Goal: Task Accomplishment & Management: Use online tool/utility

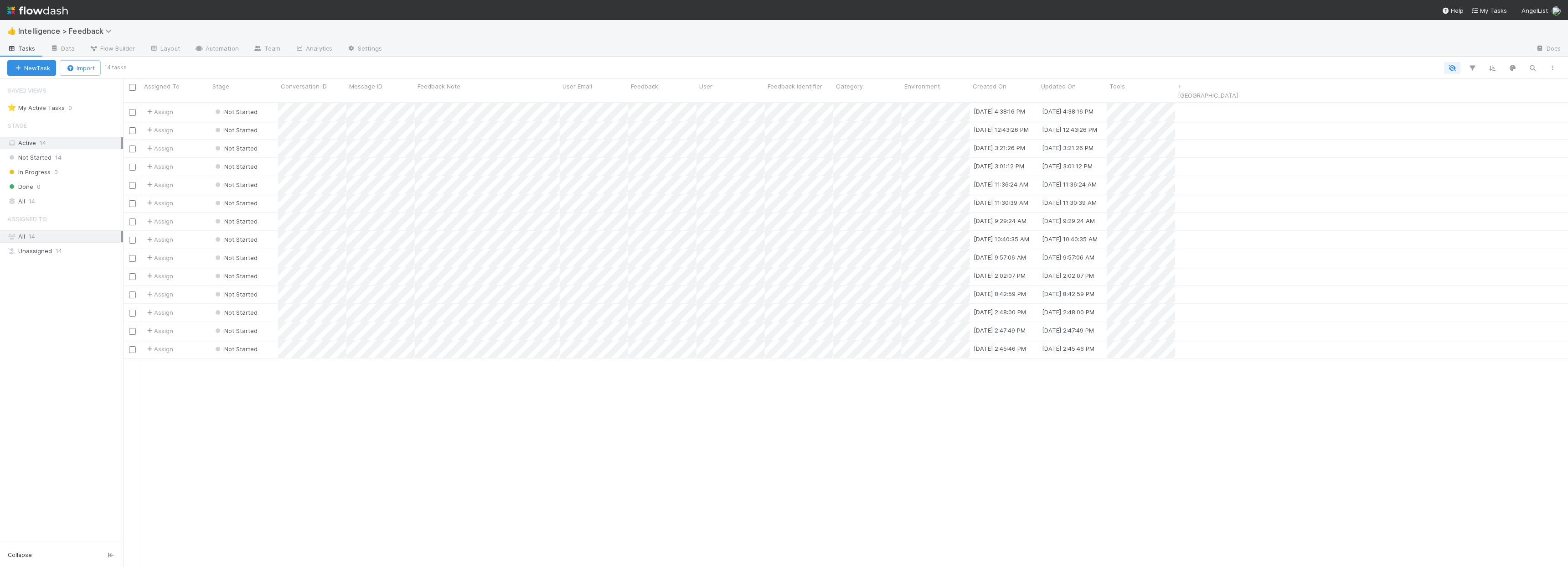
scroll to position [465, 1438]
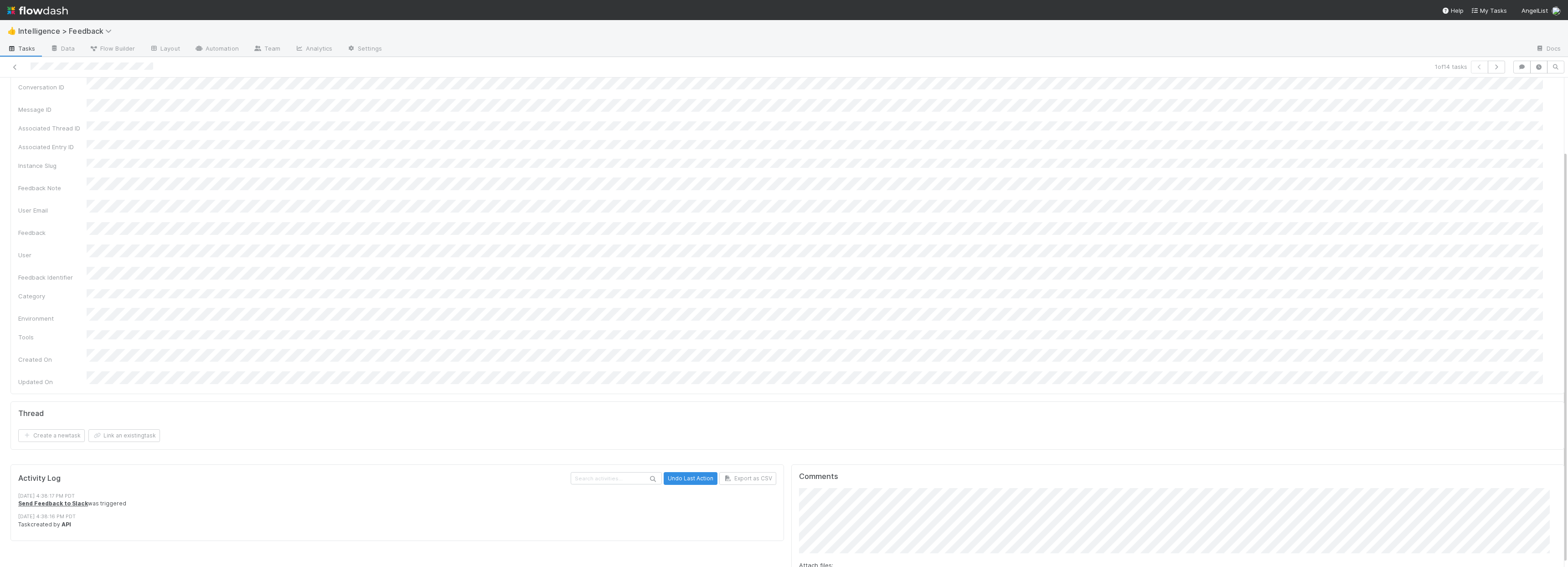
scroll to position [92, 0]
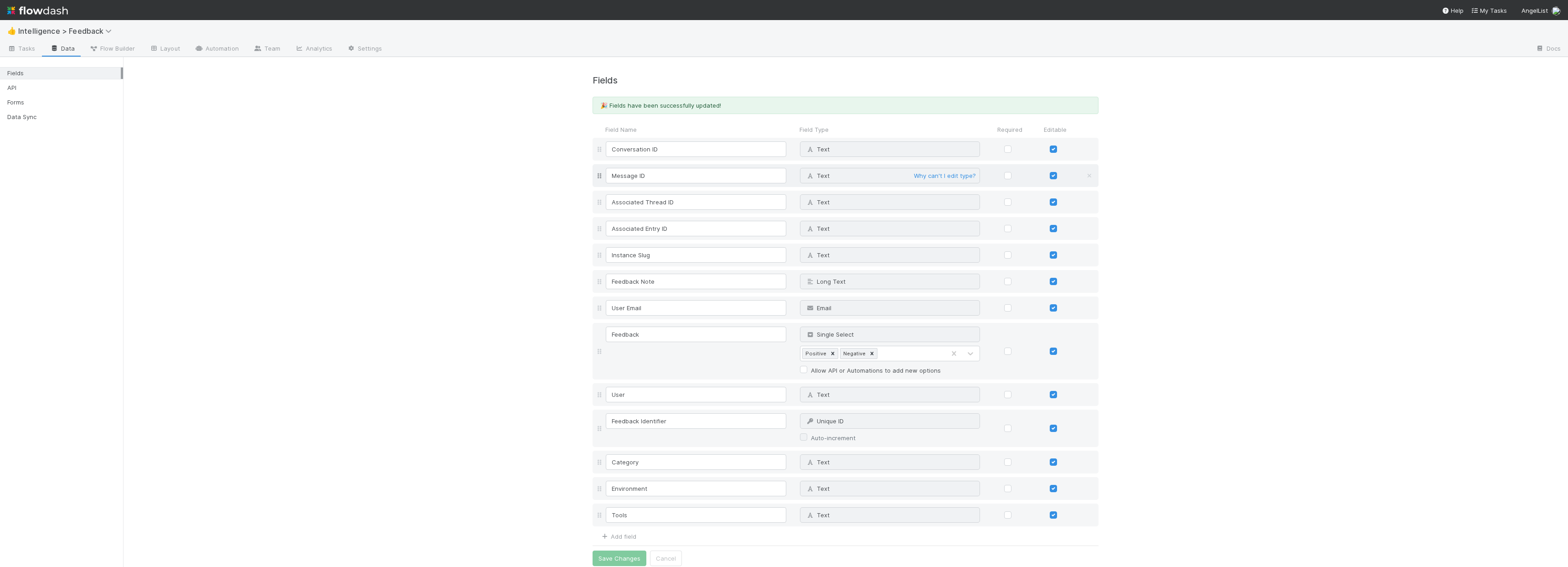
scroll to position [7, 0]
click at [22, 49] on span "Tasks" at bounding box center [21, 49] width 28 height 9
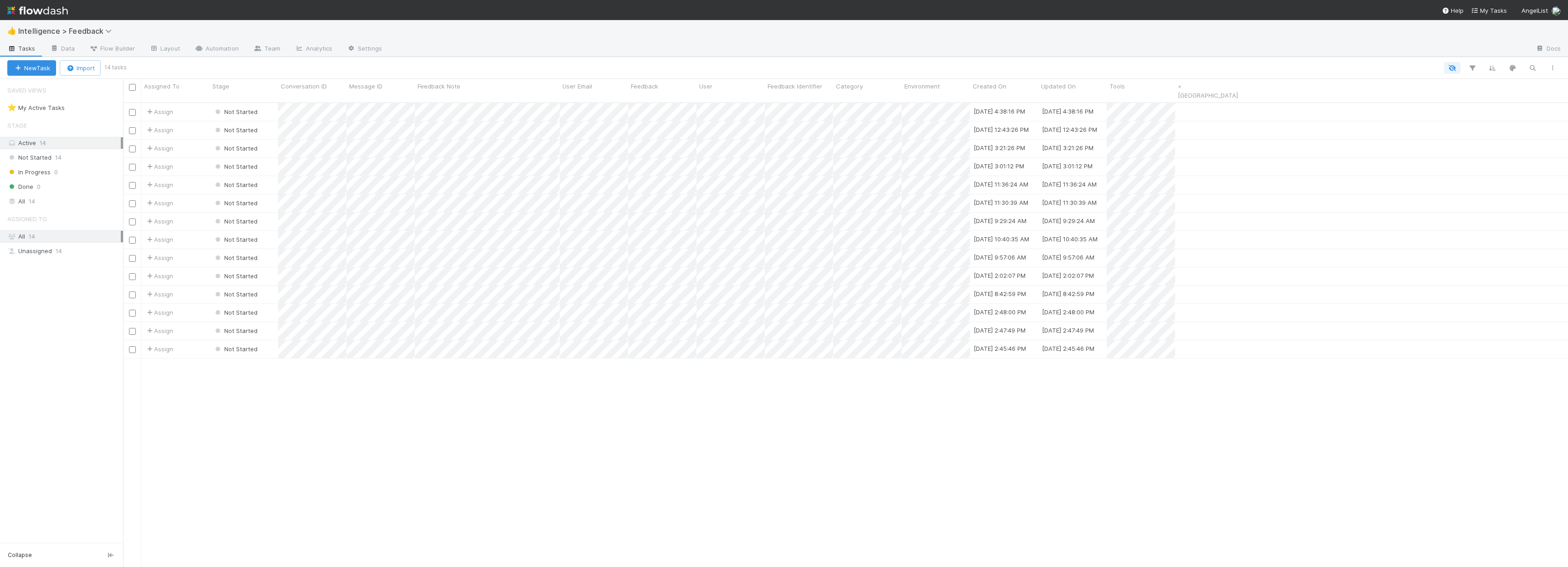
scroll to position [465, 1438]
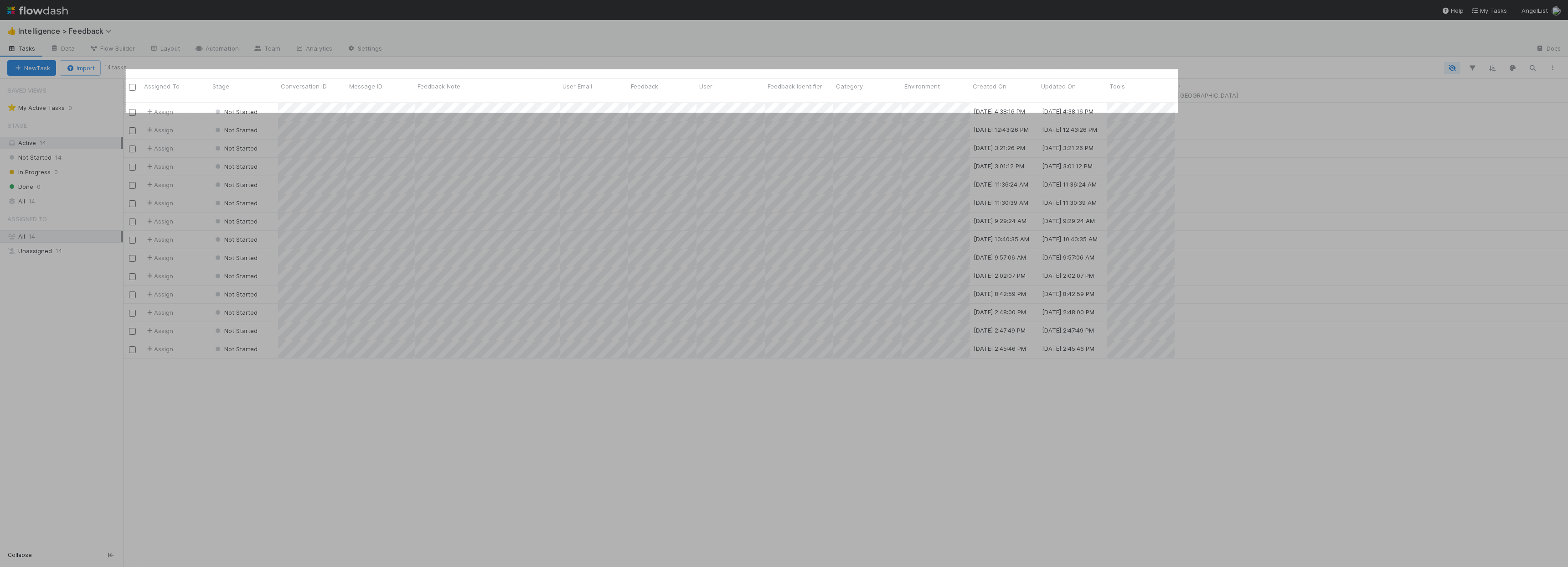
drag, startPoint x: 1168, startPoint y: 75, endPoint x: 126, endPoint y: 113, distance: 1042.7
click at [126, 112] on div "2308 X 95" at bounding box center [784, 284] width 1568 height 567
click at [1202, 100] on link "Copy" at bounding box center [1199, 101] width 24 height 10
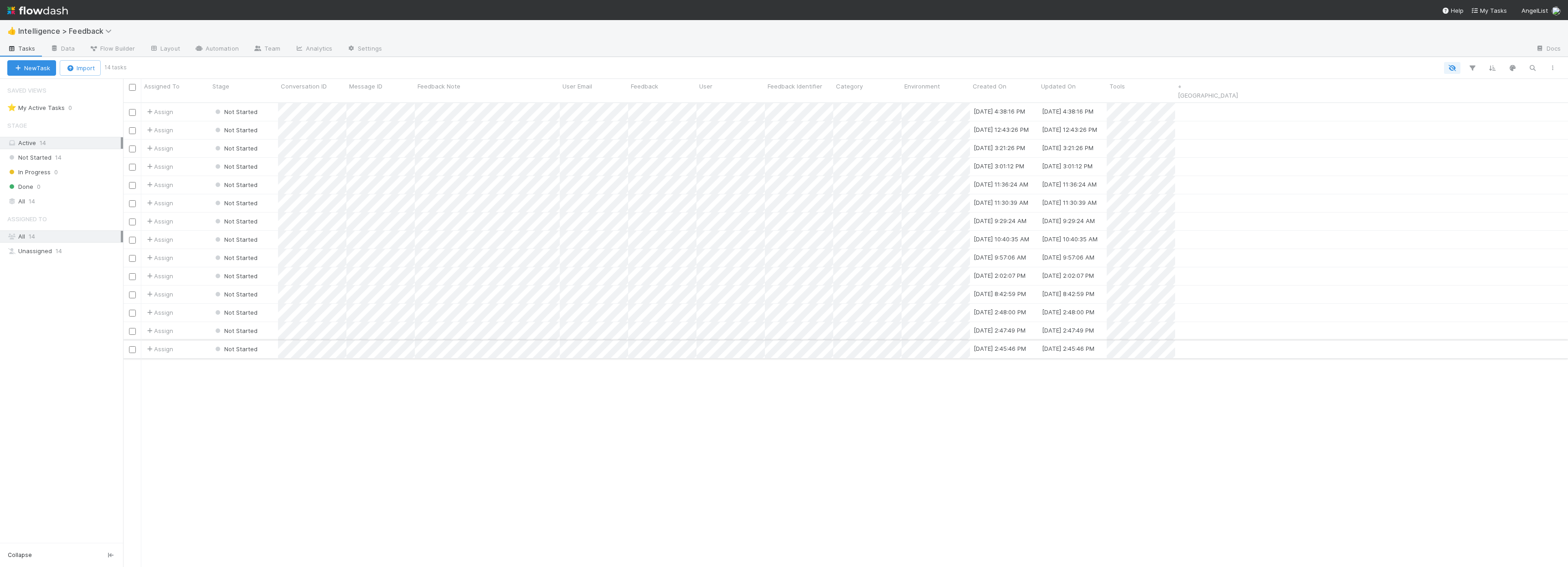
click at [1275, 346] on div "Assign Not Started 7/30/25, 2:45:46 PM 7/30/25, 2:45:46 PM" at bounding box center [846, 349] width 1445 height 18
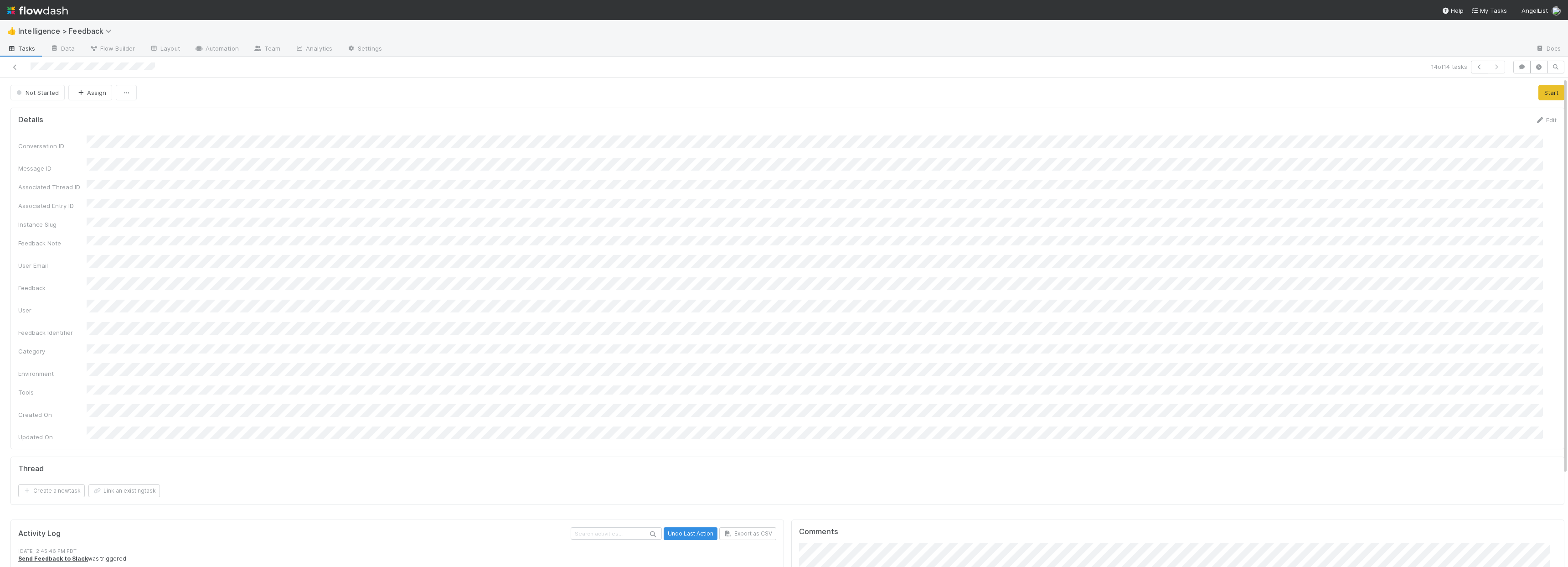
click at [1027, 201] on div "Conversation ID Message ID Associated Thread ID Associated Entry ID Instance Sl…" at bounding box center [787, 288] width 1538 height 306
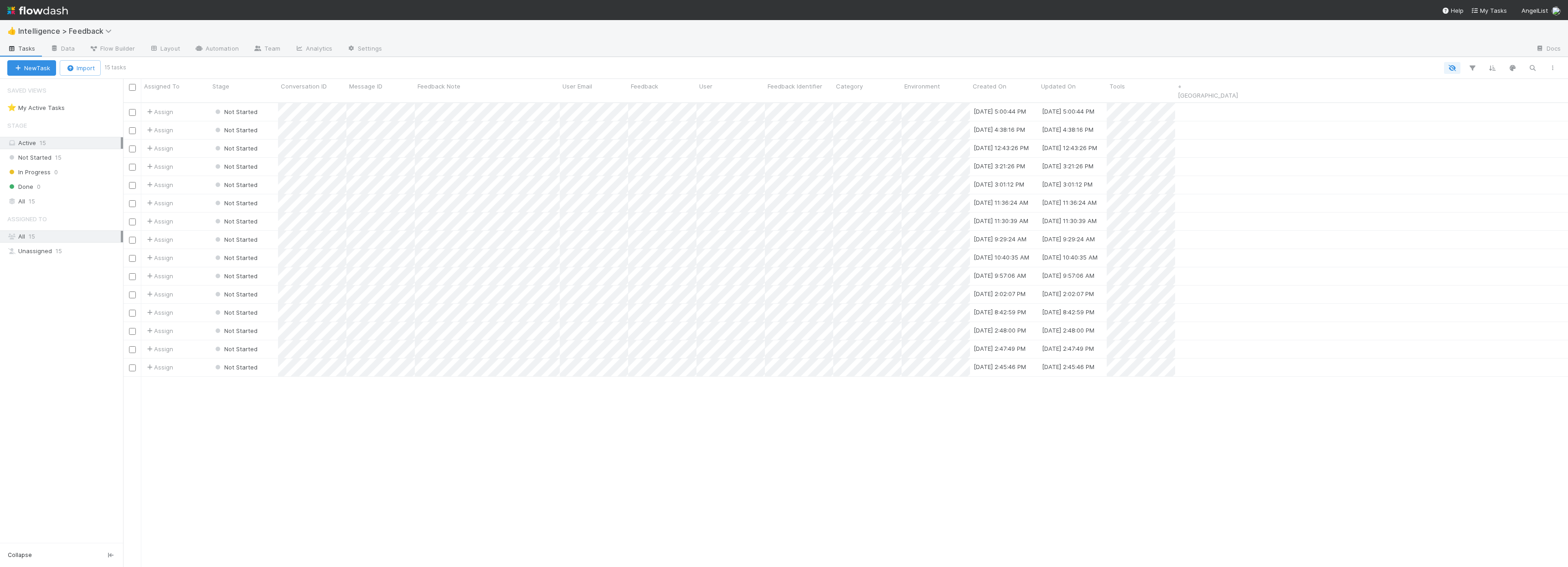
scroll to position [465, 1438]
click at [1124, 89] on span "Tools" at bounding box center [1117, 87] width 15 height 9
click at [1117, 56] on div "Sort A → Z Sort Z → A Hide Edit field Delete field" at bounding box center [784, 284] width 1568 height 567
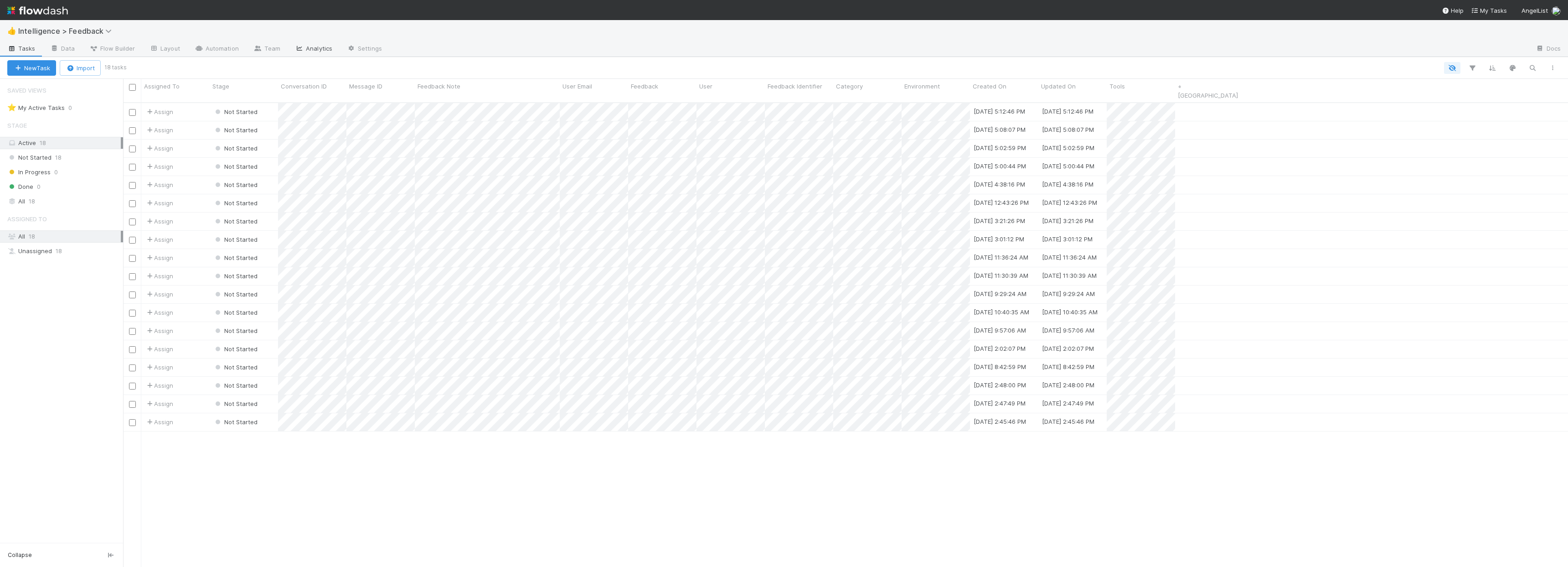
click at [306, 53] on link "Analytics" at bounding box center [313, 49] width 52 height 15
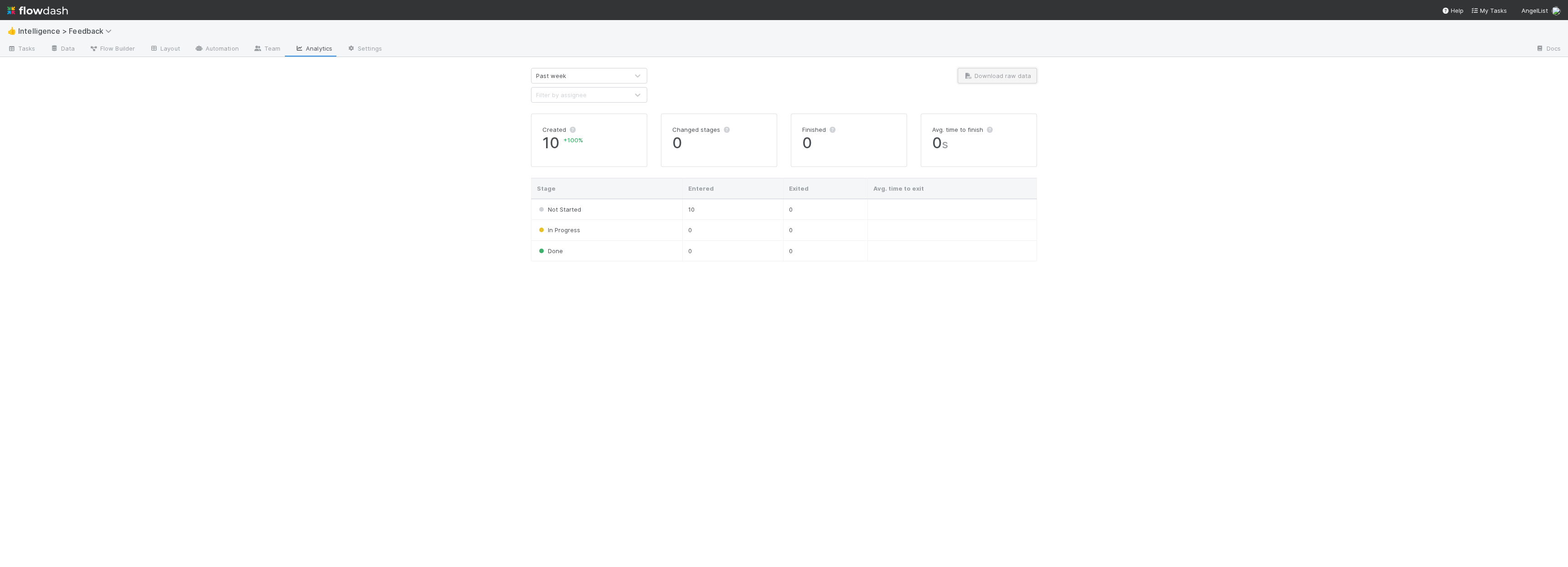
click at [1003, 75] on button "Download raw data" at bounding box center [997, 75] width 79 height 15
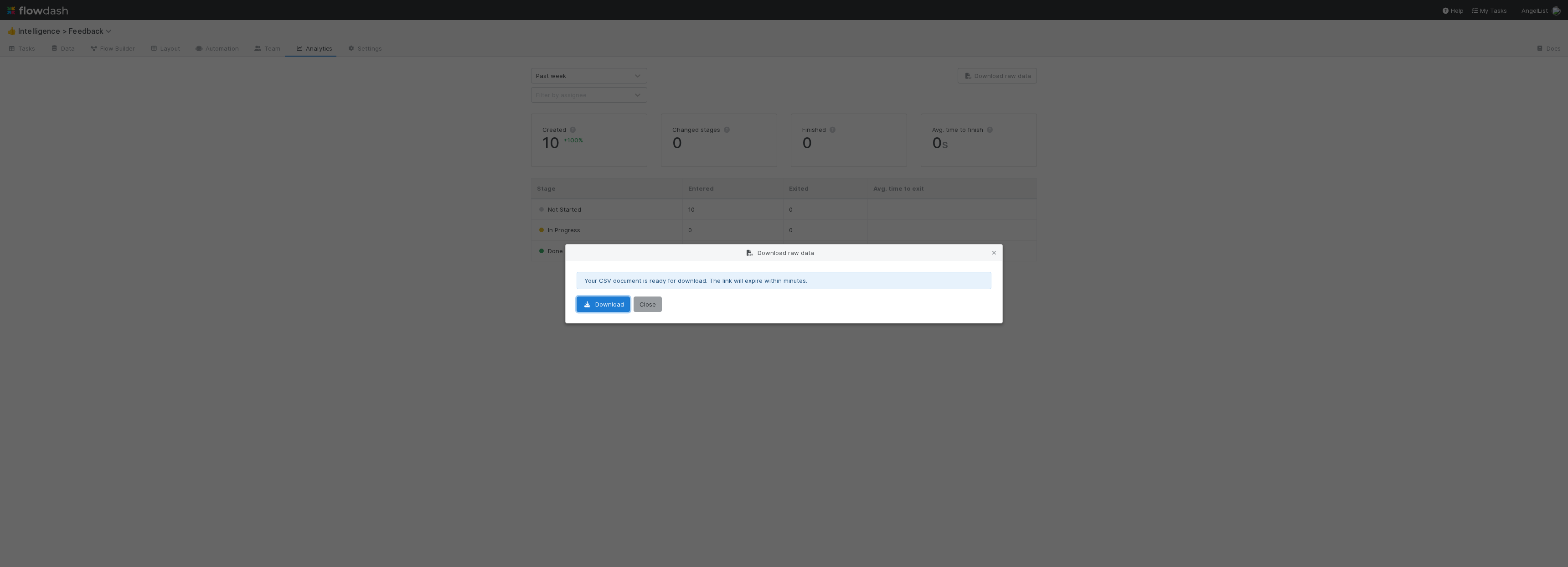
click at [605, 306] on link "Download" at bounding box center [603, 303] width 53 height 15
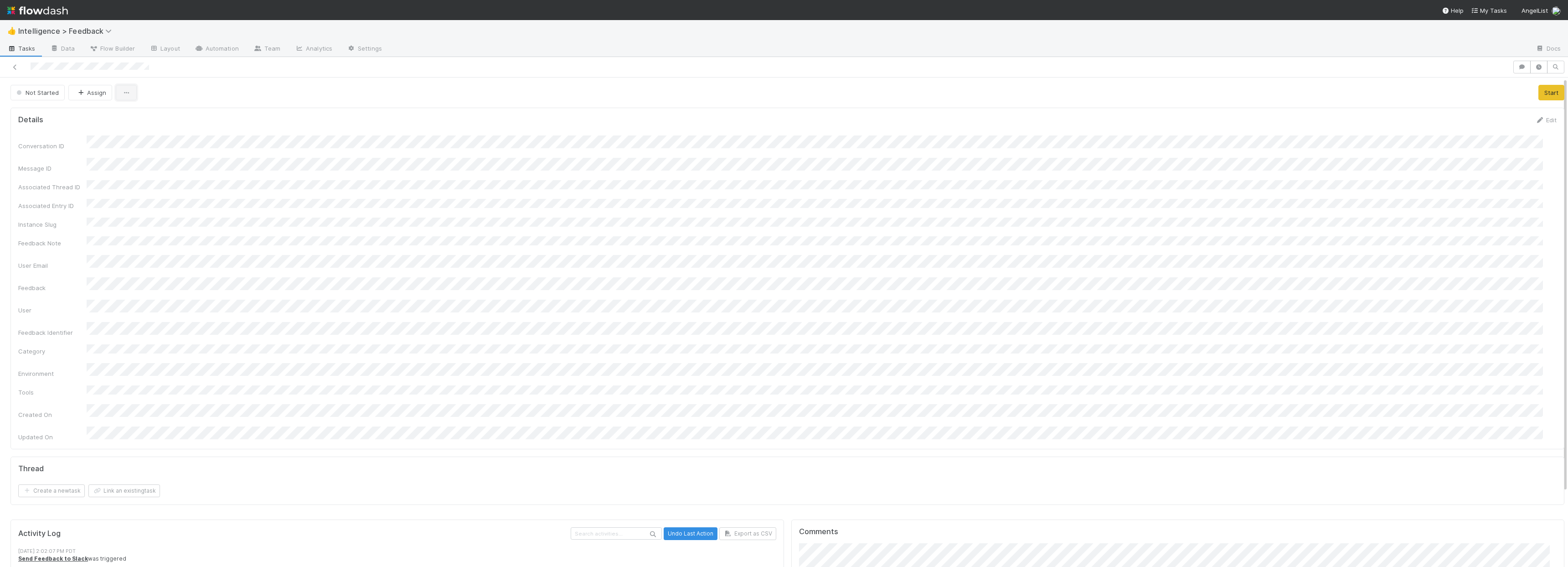
click at [122, 92] on icon "button" at bounding box center [126, 93] width 9 height 6
click at [430, 302] on div "Duplicate Delete" at bounding box center [784, 284] width 1568 height 567
click at [23, 50] on span "Tasks" at bounding box center [21, 49] width 28 height 9
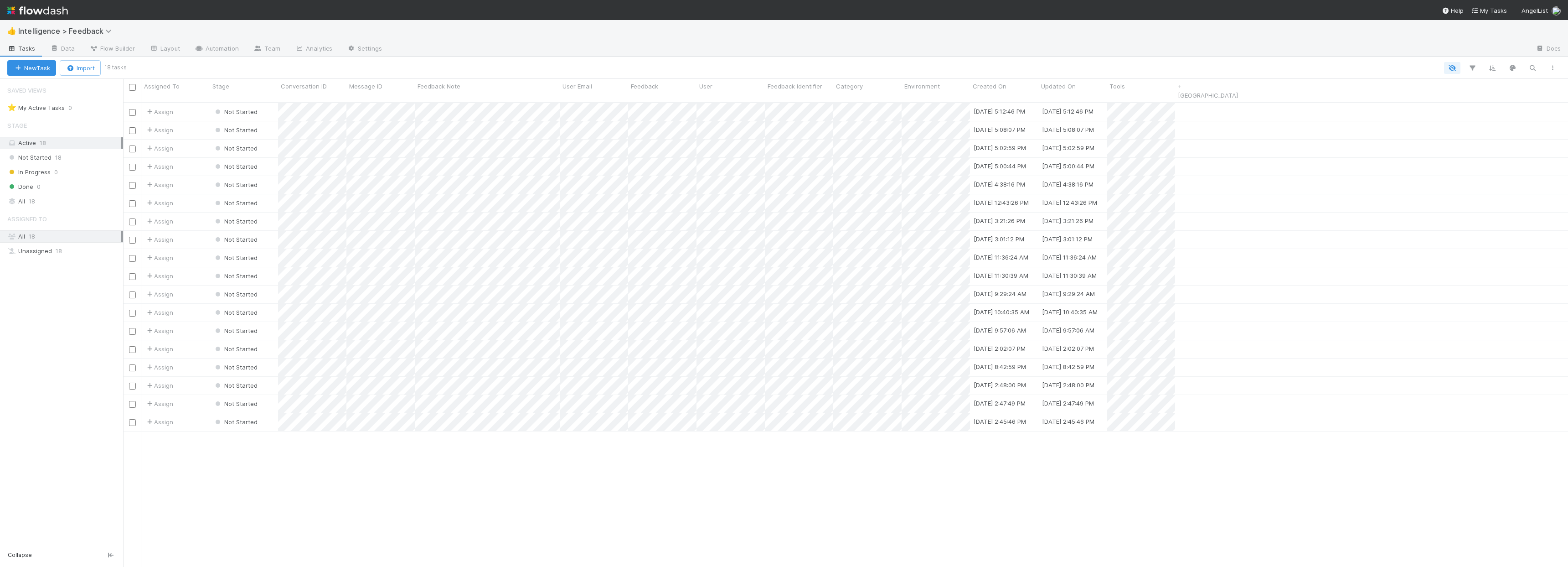
scroll to position [465, 1438]
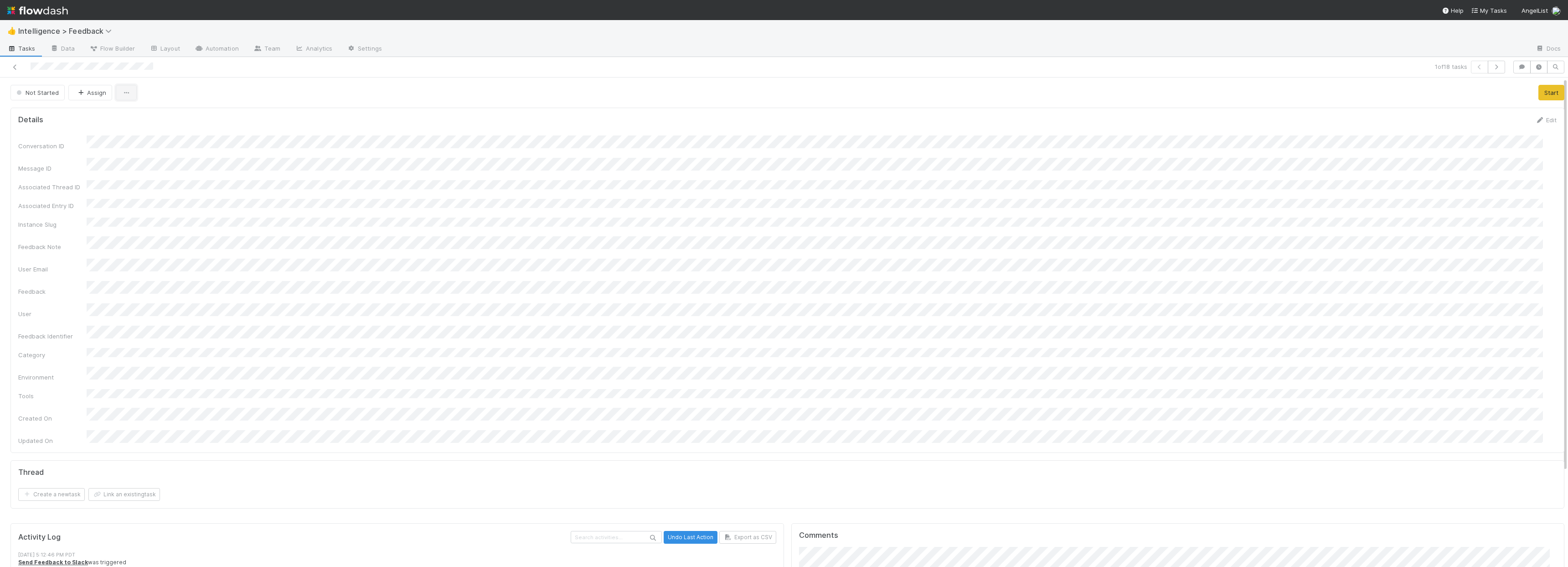
click at [133, 92] on button "button" at bounding box center [126, 92] width 21 height 15
click at [289, 86] on div "Duplicate Delete" at bounding box center [784, 284] width 1568 height 567
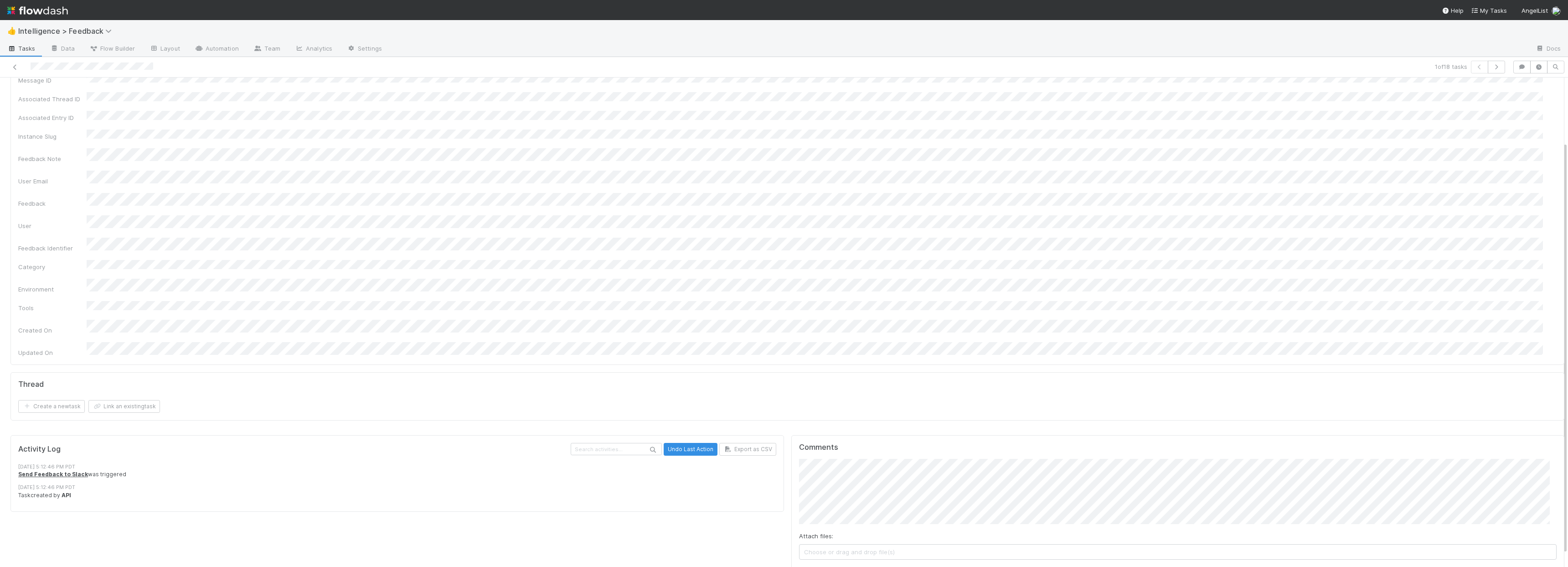
scroll to position [92, 0]
click at [76, 467] on strong "Send Feedback to Slack" at bounding box center [53, 471] width 70 height 7
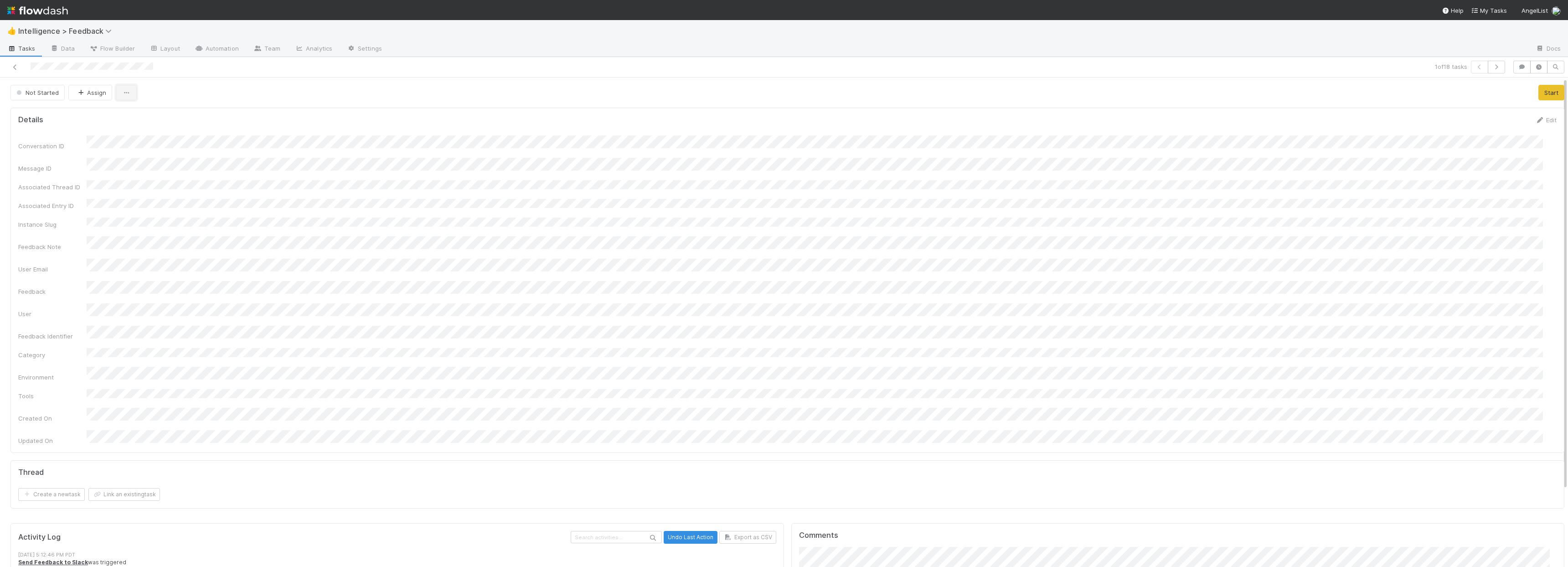
click at [126, 88] on button "button" at bounding box center [126, 92] width 21 height 15
click at [224, 91] on div "Duplicate Delete" at bounding box center [784, 284] width 1568 height 567
click at [13, 71] on link at bounding box center [15, 67] width 9 height 9
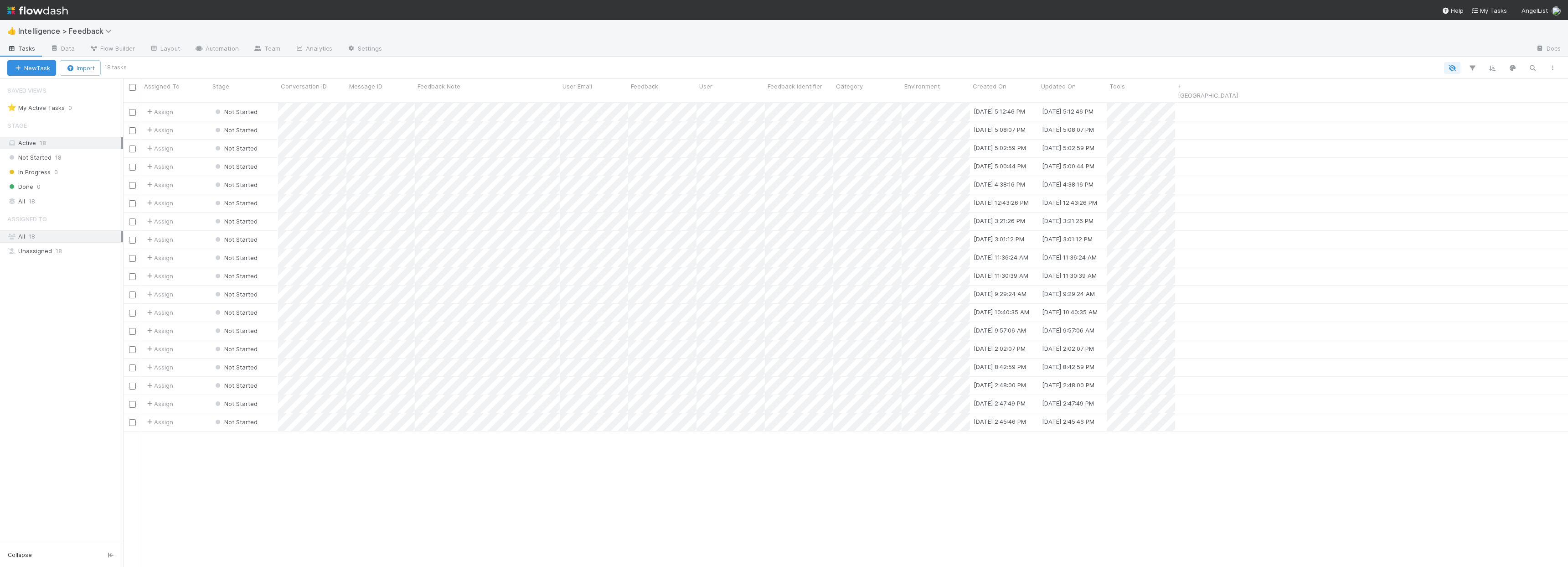
scroll to position [465, 1438]
click at [1285, 109] on div "Assign Not Started 8/12/25, 5:12:46 PM 8/12/25, 5:12:46 PM" at bounding box center [846, 112] width 1445 height 18
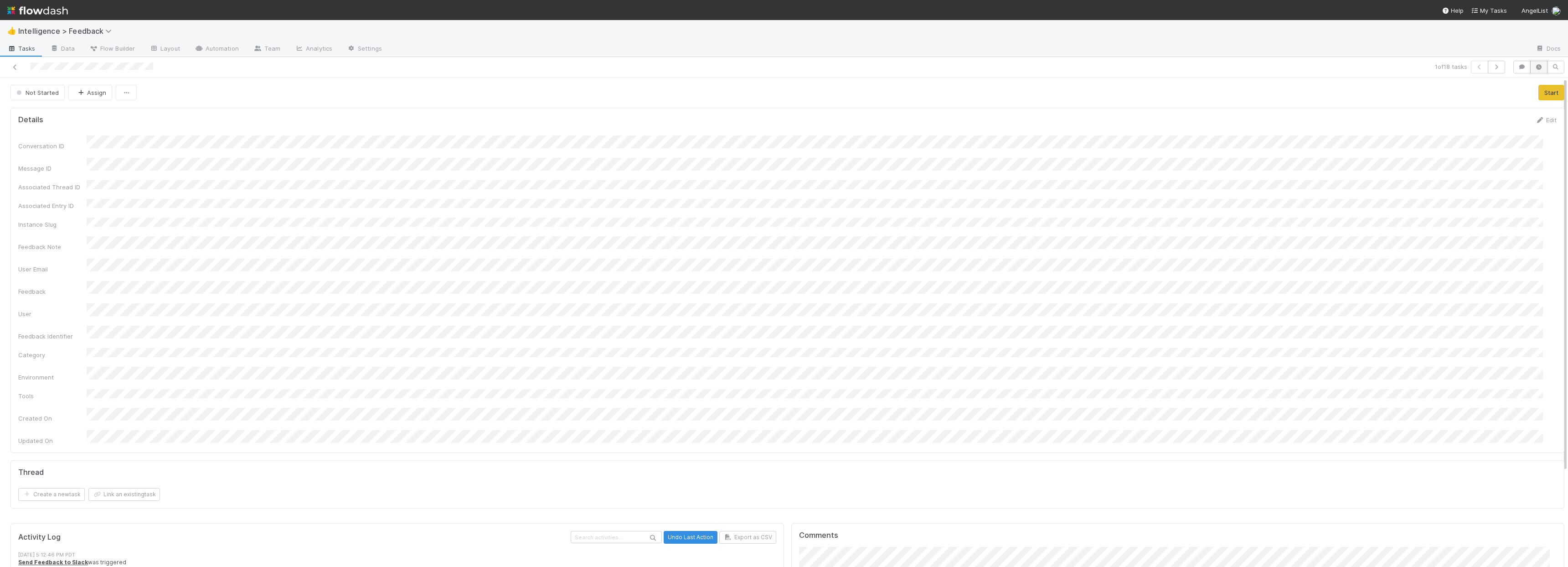
click at [1534, 66] on icon "button" at bounding box center [1539, 67] width 9 height 5
click at [1527, 69] on button "button" at bounding box center [1522, 67] width 17 height 13
click at [1535, 68] on icon "button" at bounding box center [1539, 67] width 9 height 5
click at [1559, 69] on icon "button" at bounding box center [1556, 67] width 9 height 5
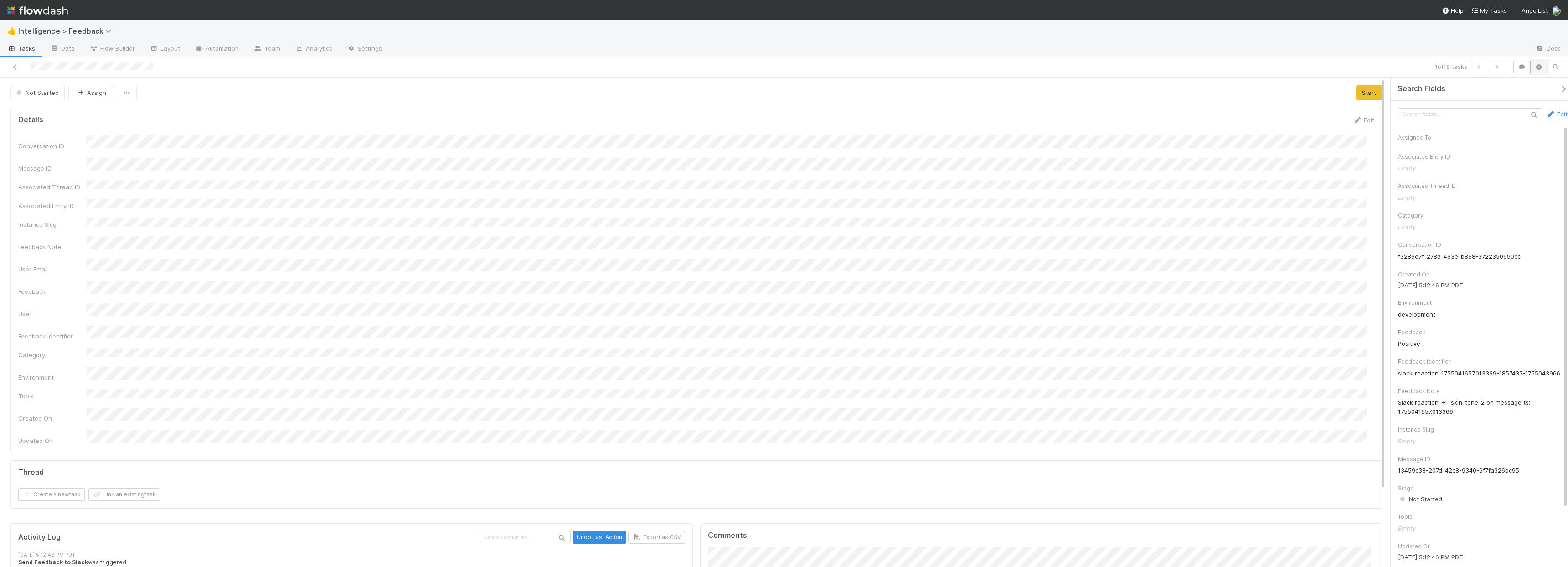
click at [1536, 70] on button "button" at bounding box center [1539, 67] width 17 height 13
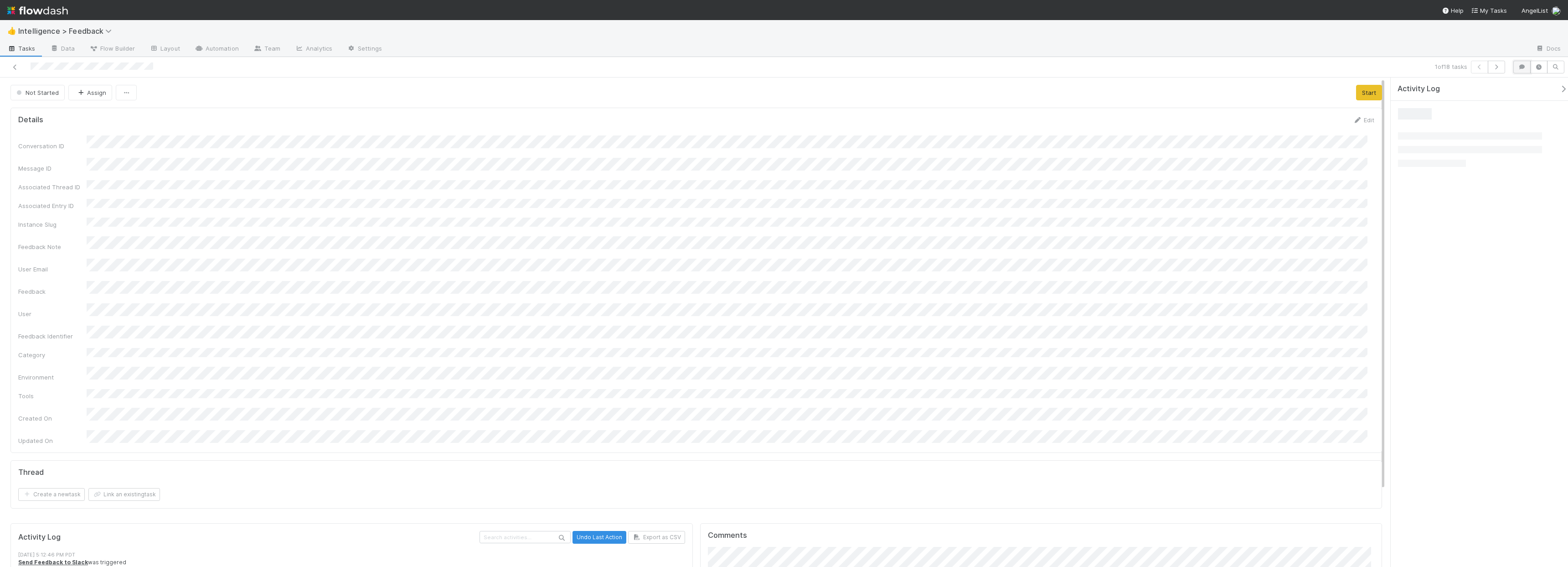
click at [1525, 70] on button "button" at bounding box center [1522, 67] width 17 height 13
click at [290, 49] on link "Analytics" at bounding box center [313, 49] width 52 height 15
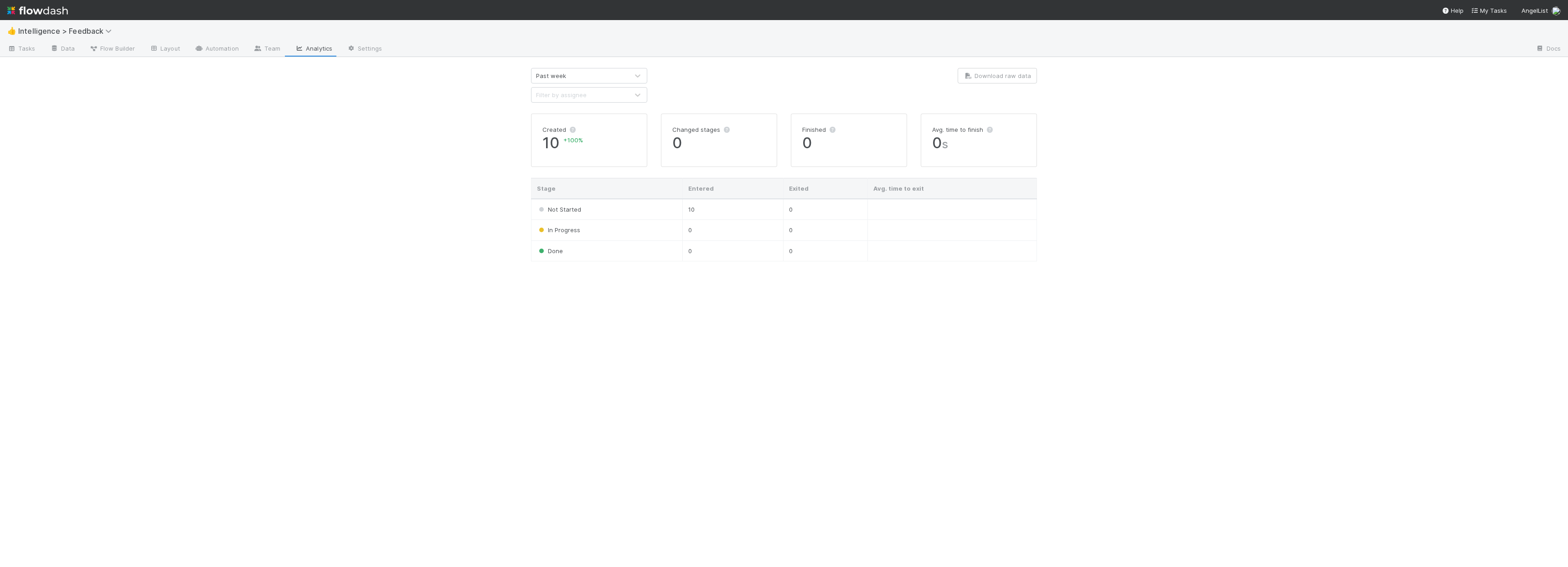
click at [706, 410] on div "Past week Filter by assignee Download raw data Created 10 + 100 % Changed stage…" at bounding box center [784, 317] width 520 height 499
click at [71, 50] on link "Data" at bounding box center [62, 49] width 39 height 15
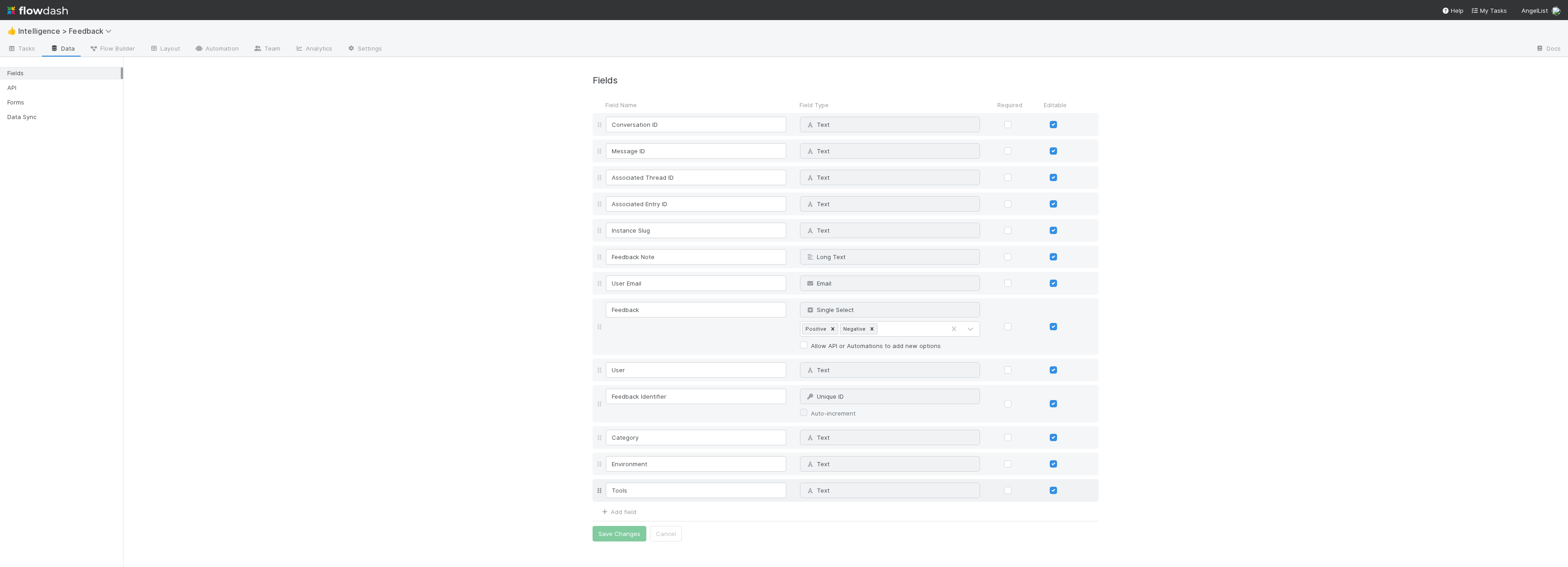
click at [601, 492] on div "Conversation ID Text Why can't I edit type? Message ID Text Why can't I edit ty…" at bounding box center [846, 307] width 506 height 389
click at [381, 46] on link "Settings" at bounding box center [364, 49] width 50 height 15
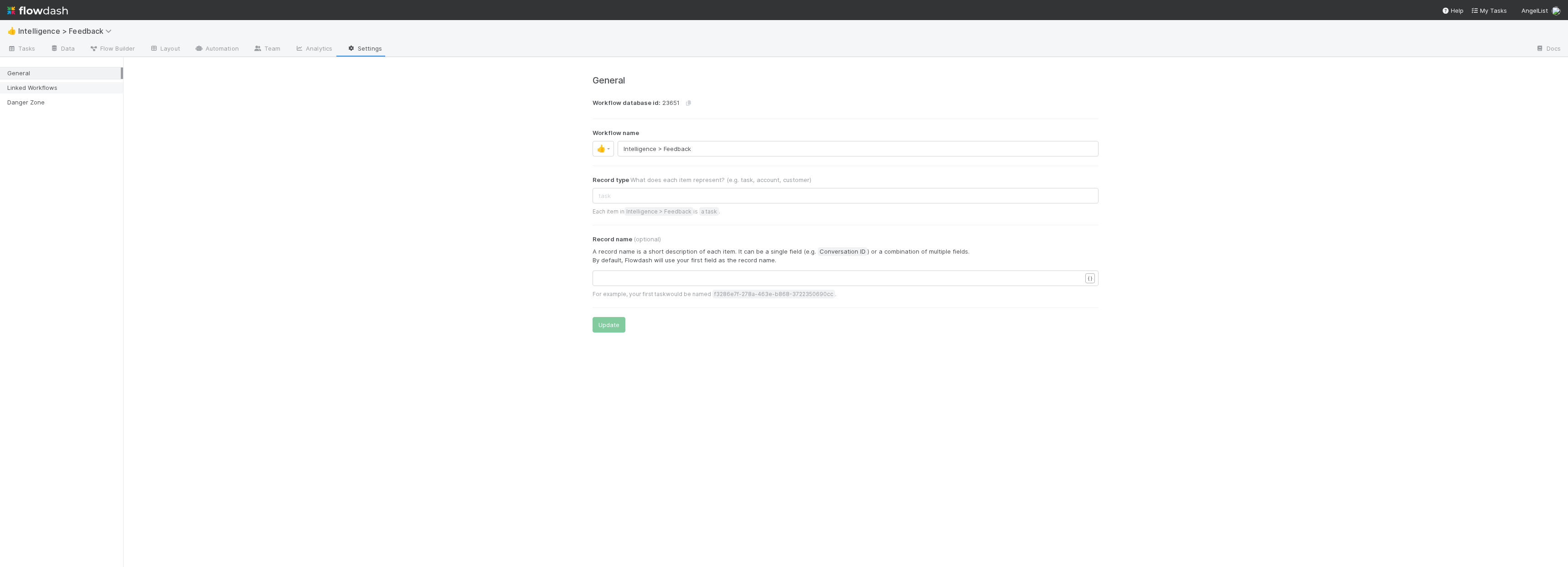
click at [53, 86] on div "Linked Workflows" at bounding box center [64, 87] width 114 height 11
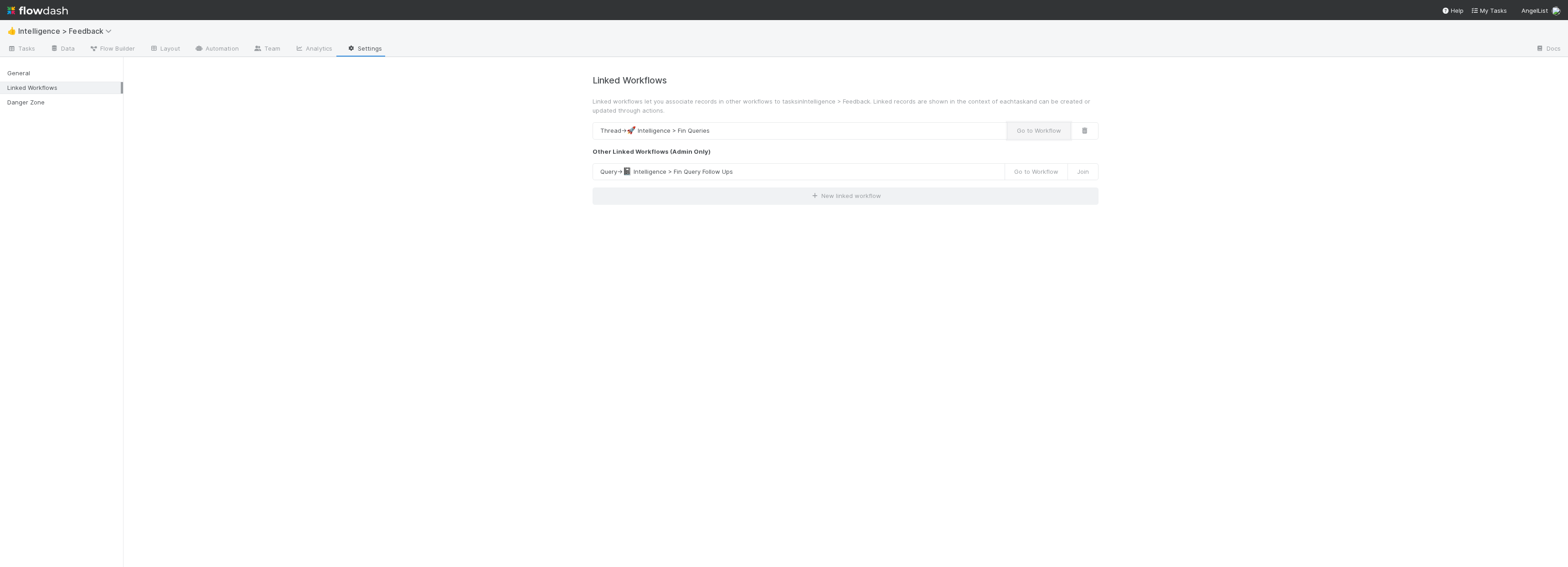
click at [1033, 136] on button "Go to Workflow" at bounding box center [1038, 131] width 63 height 17
click at [30, 53] on span "Tasks" at bounding box center [21, 49] width 28 height 9
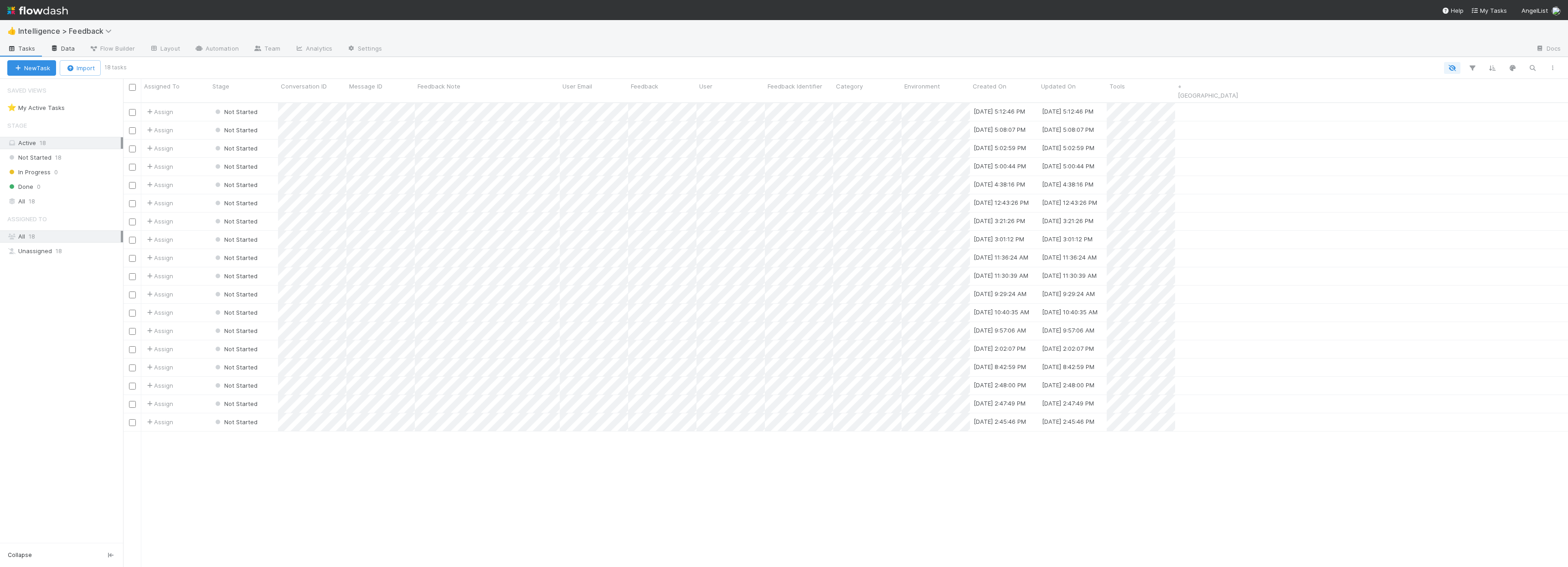
scroll to position [465, 1438]
click at [107, 47] on span "Flow Builder" at bounding box center [112, 49] width 46 height 9
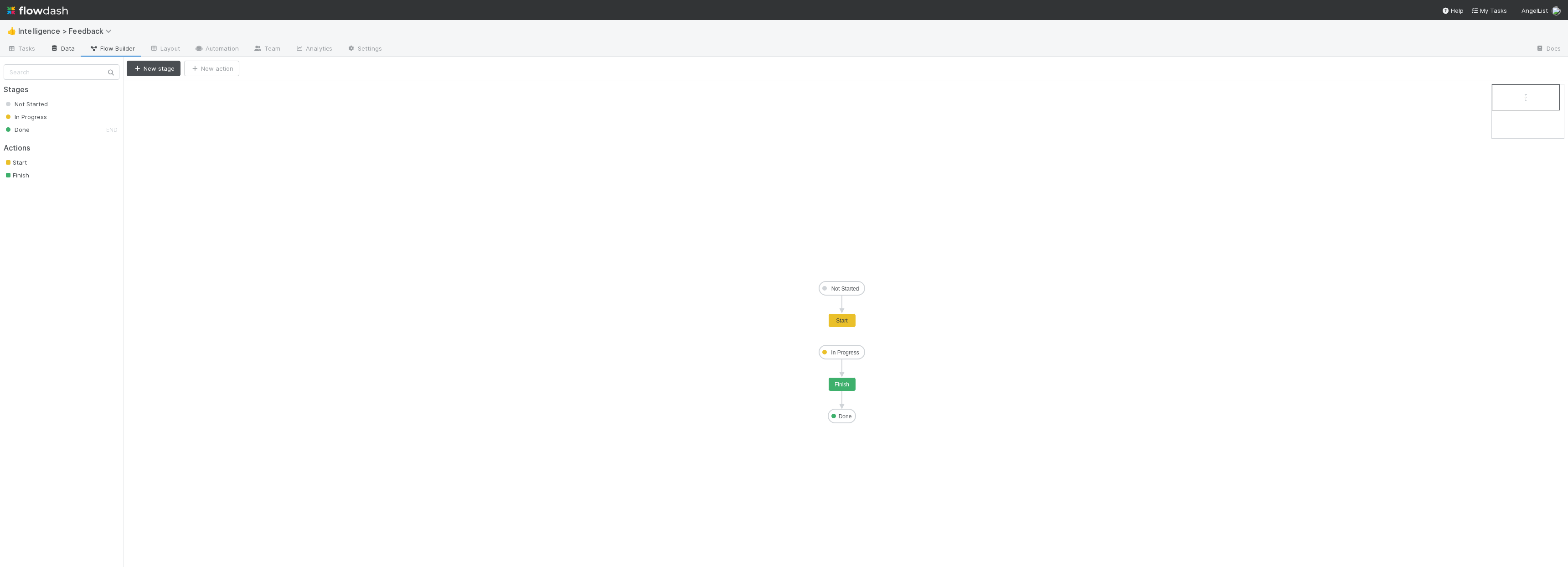
click at [71, 49] on link "Data" at bounding box center [62, 49] width 39 height 15
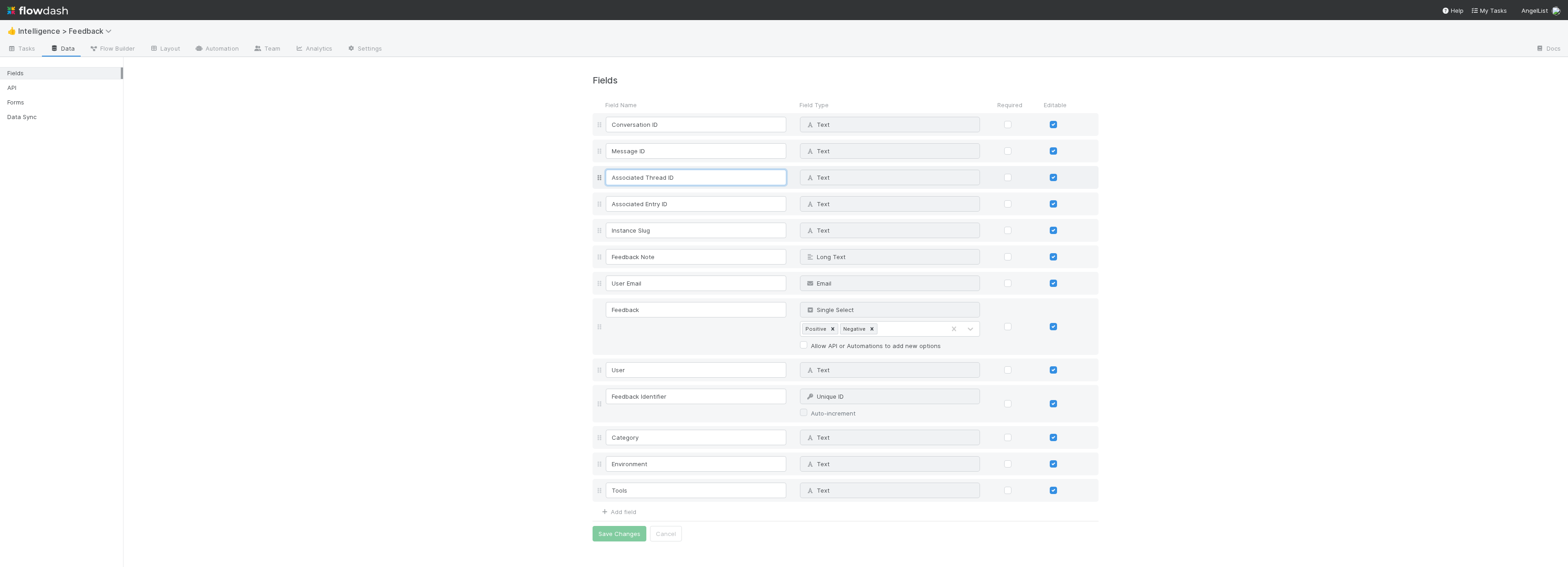
drag, startPoint x: 675, startPoint y: 179, endPoint x: 593, endPoint y: 173, distance: 82.2
click at [593, 173] on div "Associated Thread ID Text Why can't I edit type?" at bounding box center [846, 177] width 506 height 23
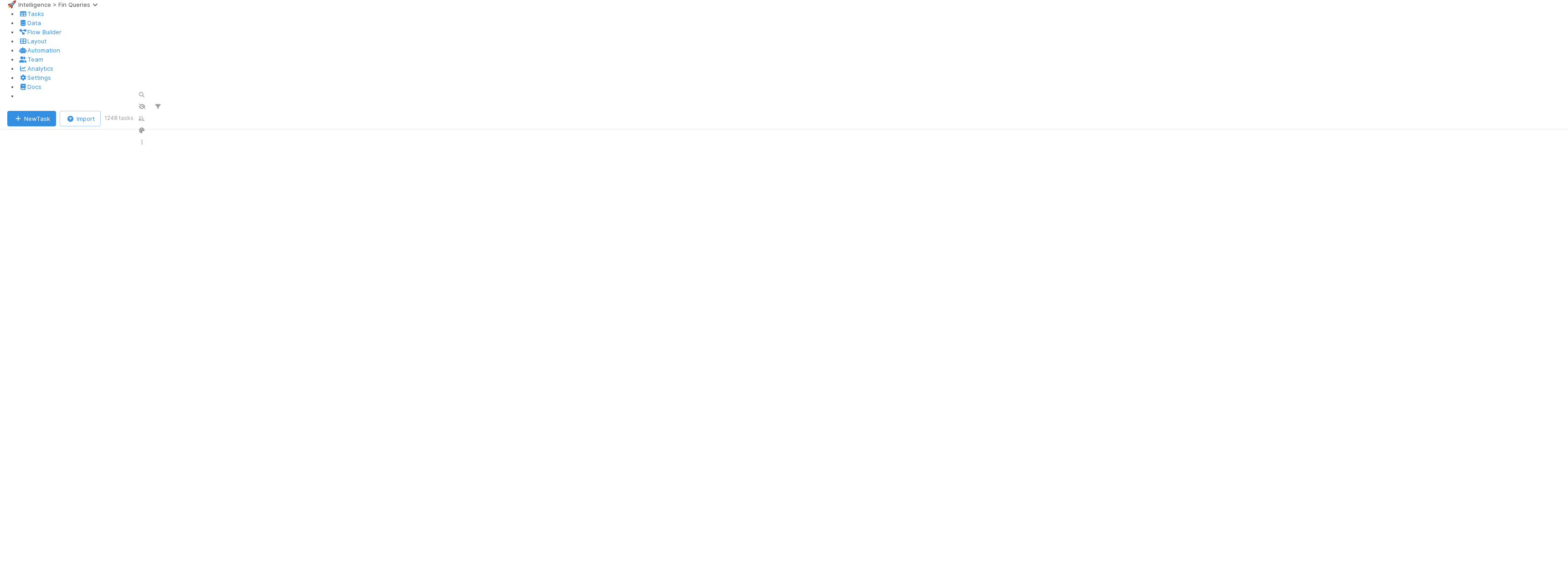
scroll to position [465, 1438]
